Goal: Transaction & Acquisition: Purchase product/service

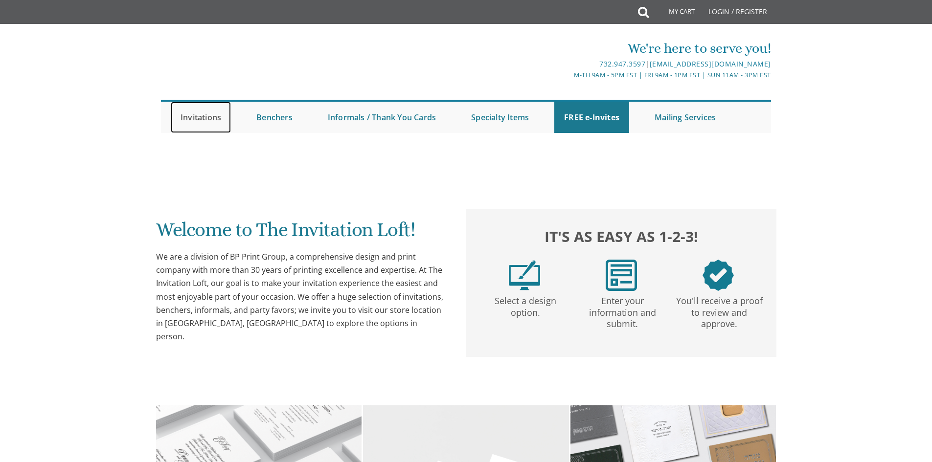
click at [209, 122] on link "Invitations" at bounding box center [201, 117] width 60 height 31
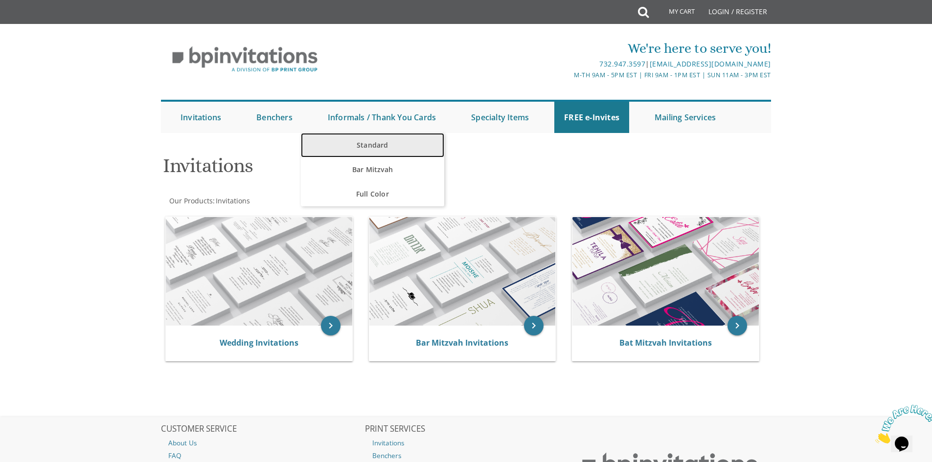
click at [374, 144] on link "Standard" at bounding box center [372, 145] width 143 height 24
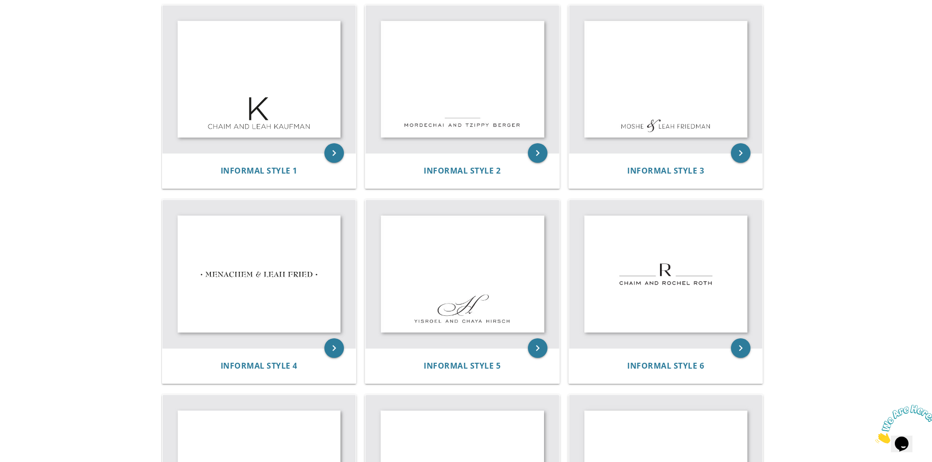
scroll to position [245, 0]
